Goal: Find specific page/section: Find specific page/section

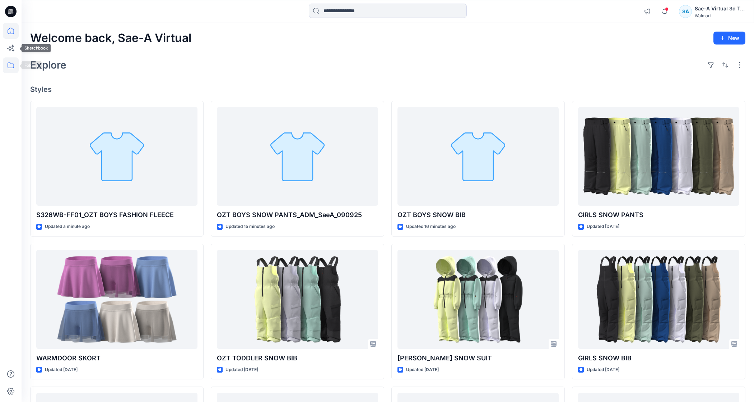
click at [9, 70] on icon at bounding box center [11, 65] width 16 height 16
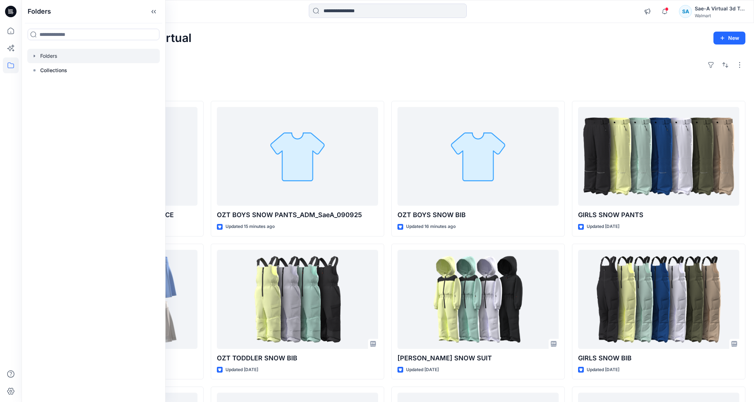
click at [35, 55] on icon "button" at bounding box center [35, 56] width 6 height 6
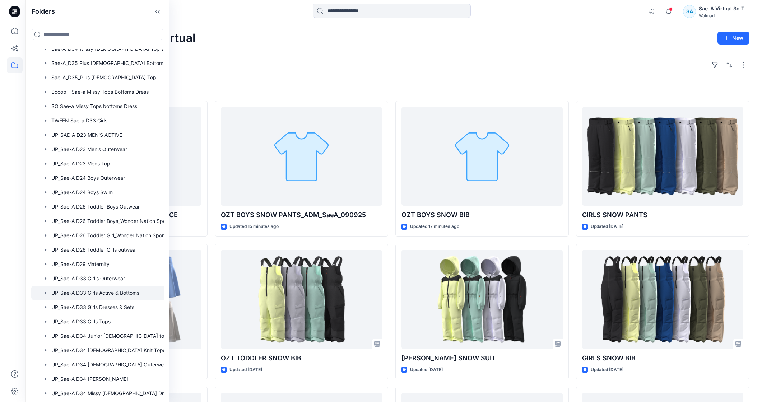
scroll to position [456, 0]
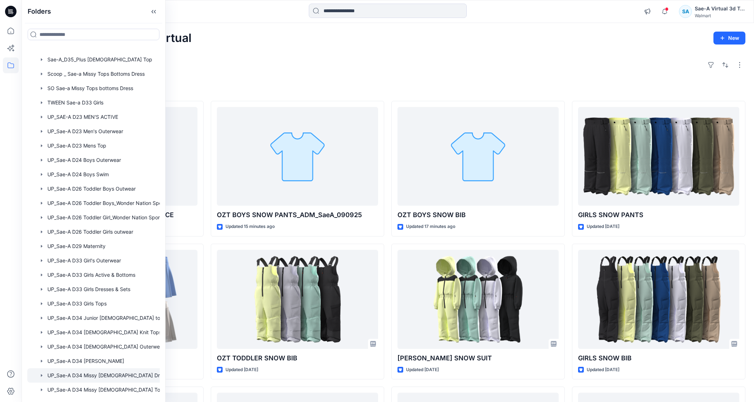
click at [122, 374] on div at bounding box center [102, 375] width 151 height 14
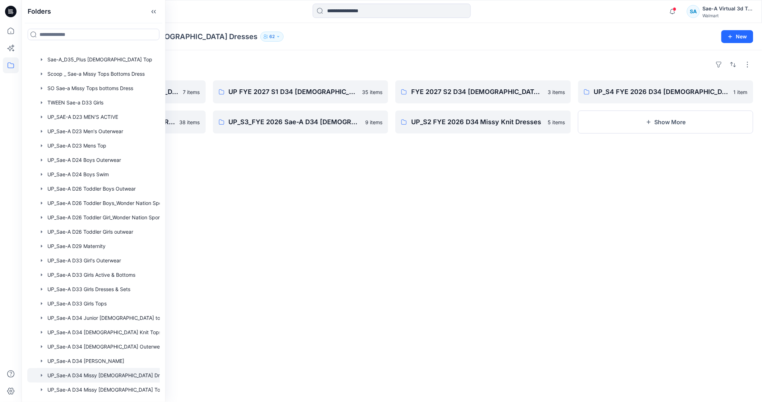
click at [298, 36] on div "Folders UP_Sae-A D34 Missy [DEMOGRAPHIC_DATA] Dresses 62" at bounding box center [363, 37] width 667 height 10
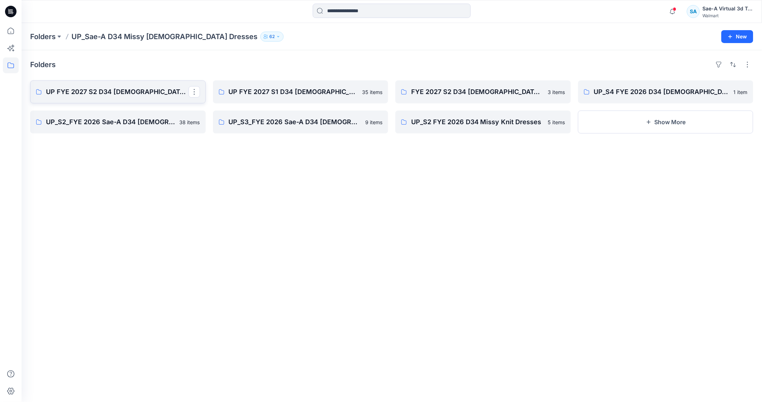
click at [127, 90] on p "UP FYE 2027 S2 D34 [DEMOGRAPHIC_DATA] Dresses" at bounding box center [117, 92] width 142 height 10
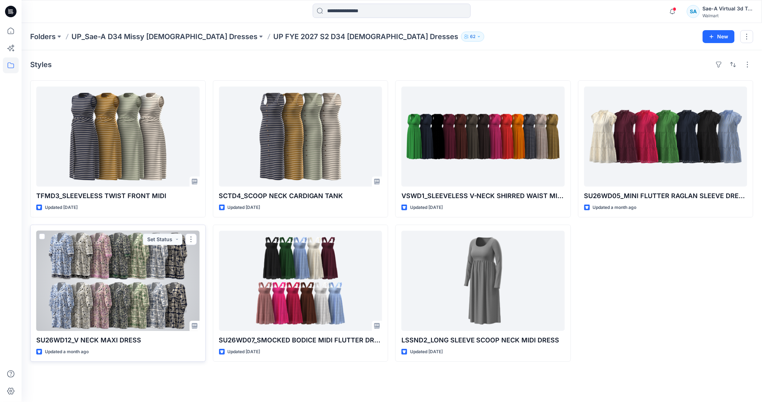
click at [134, 299] on div at bounding box center [117, 281] width 163 height 100
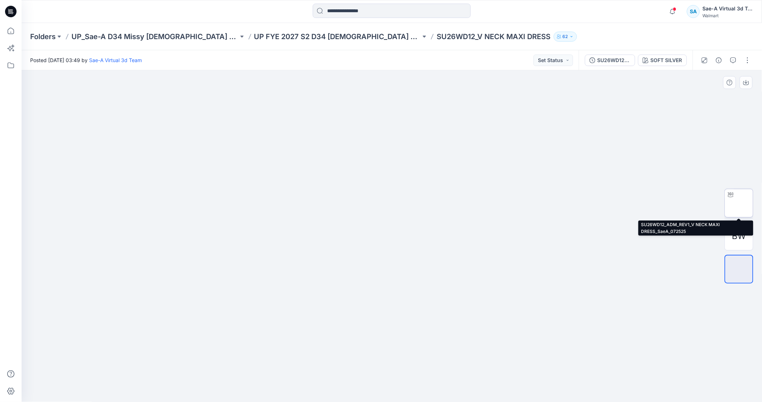
click at [739, 203] on img at bounding box center [739, 203] width 0 height 0
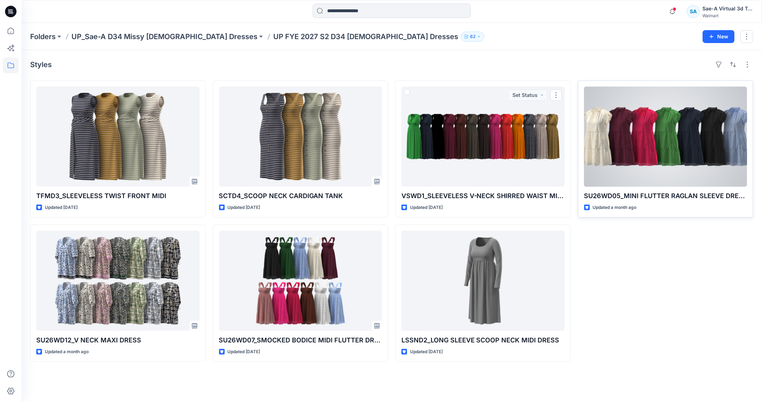
click at [584, 156] on div "SU26WD05_MINI FLUTTER RAGLAN SLEEVE DRESS Updated a month ago Set Status" at bounding box center [666, 148] width 176 height 137
click at [610, 154] on div at bounding box center [665, 137] width 163 height 100
